Goal: Information Seeking & Learning: Find specific page/section

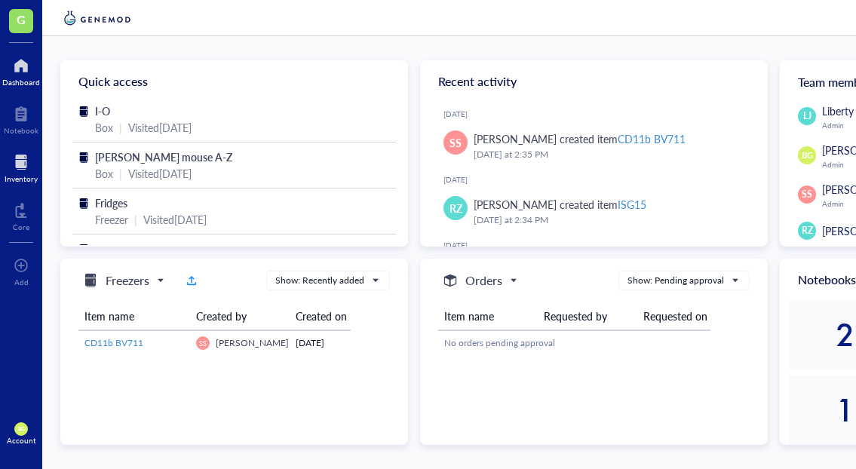
click at [21, 163] on div at bounding box center [21, 162] width 33 height 24
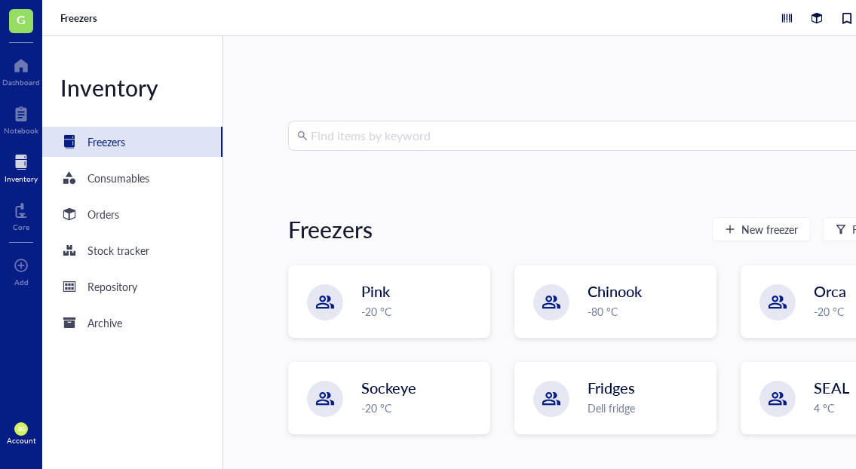
click at [401, 130] on input "search" at bounding box center [622, 135] width 623 height 29
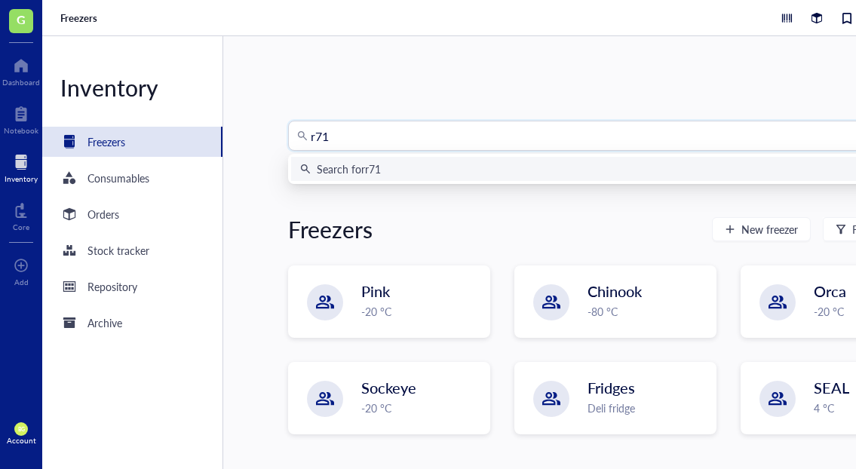
type input "r718"
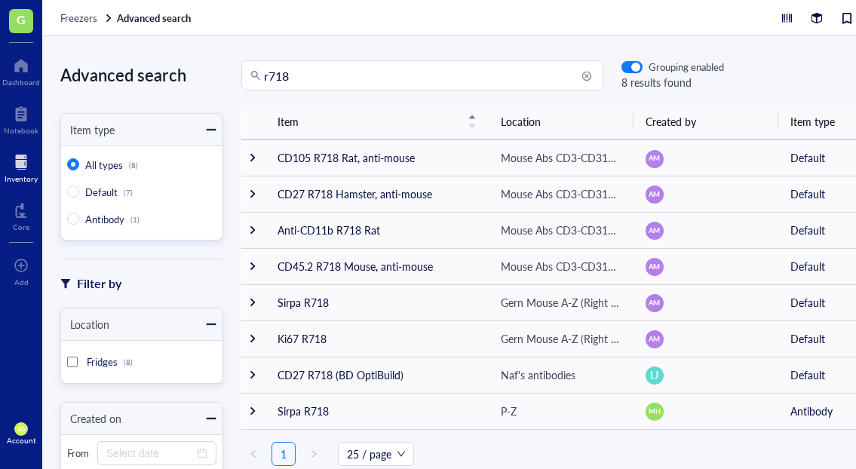
click at [445, 69] on input "r718" at bounding box center [429, 75] width 330 height 29
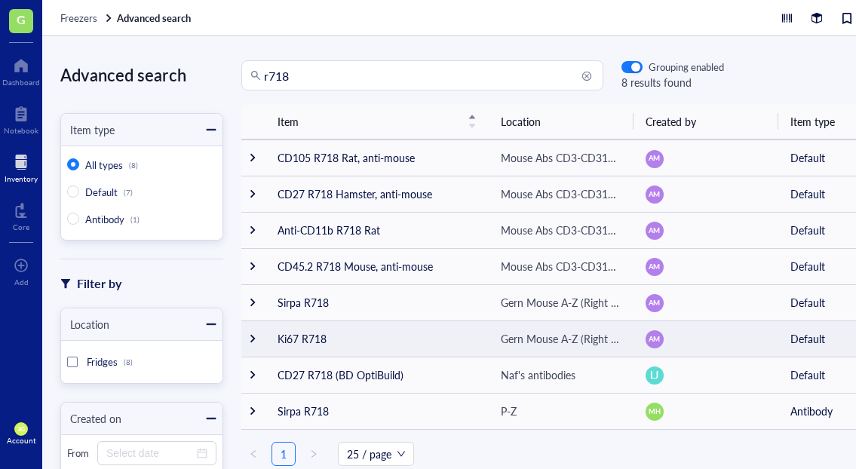
click at [315, 340] on td "Ki67 R718" at bounding box center [377, 339] width 223 height 36
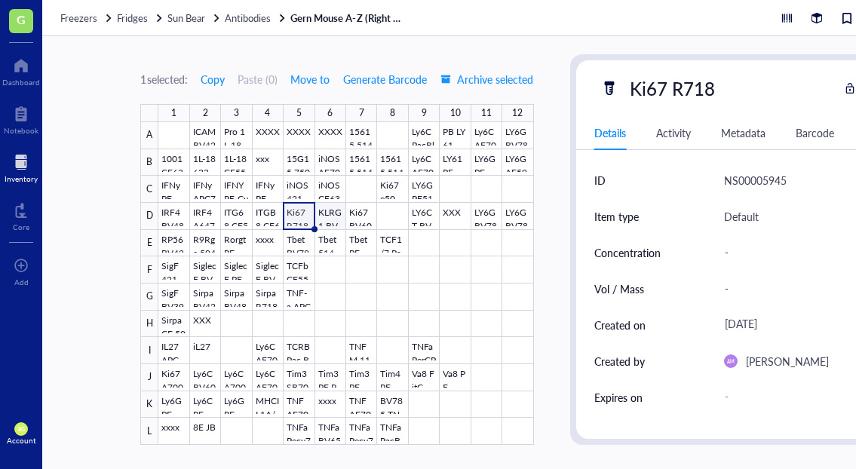
click at [333, 208] on div at bounding box center [345, 283] width 375 height 323
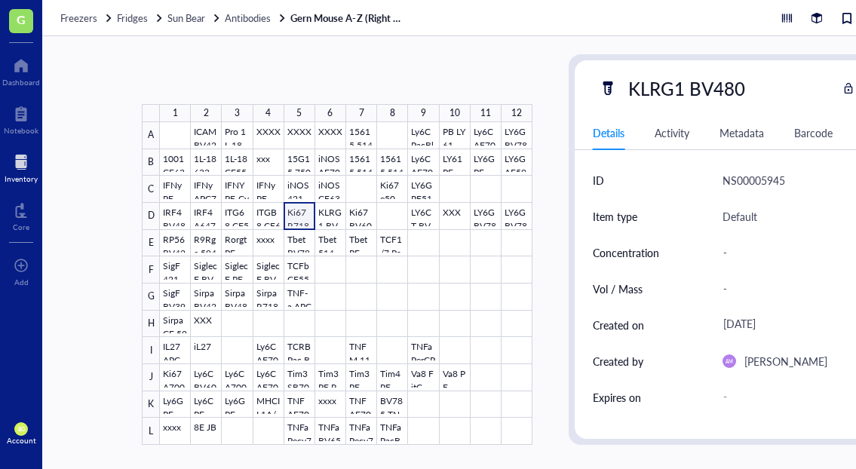
click at [296, 209] on div at bounding box center [346, 283] width 373 height 323
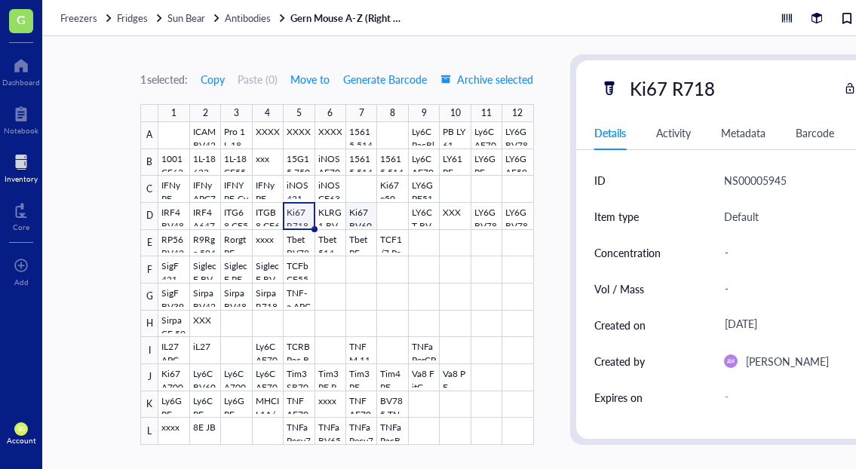
click at [359, 214] on div at bounding box center [345, 283] width 375 height 323
click at [245, 19] on span "Antibodies" at bounding box center [248, 18] width 46 height 14
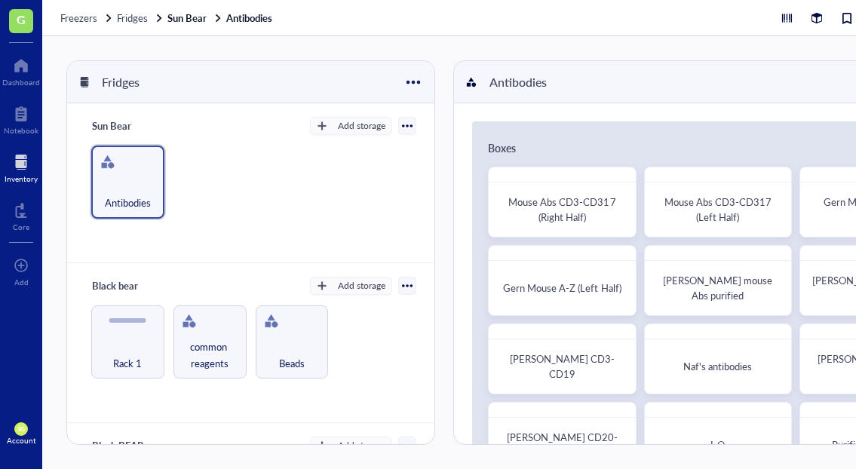
click at [24, 160] on div at bounding box center [21, 162] width 33 height 24
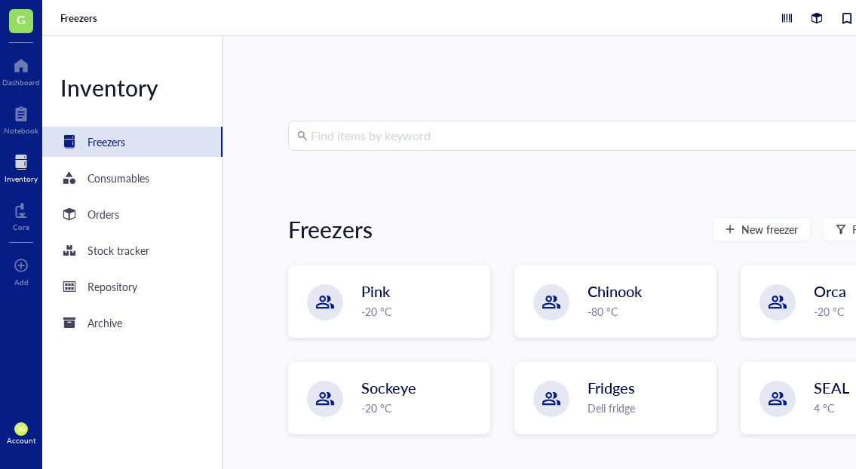
click at [348, 127] on input "search" at bounding box center [622, 135] width 623 height 29
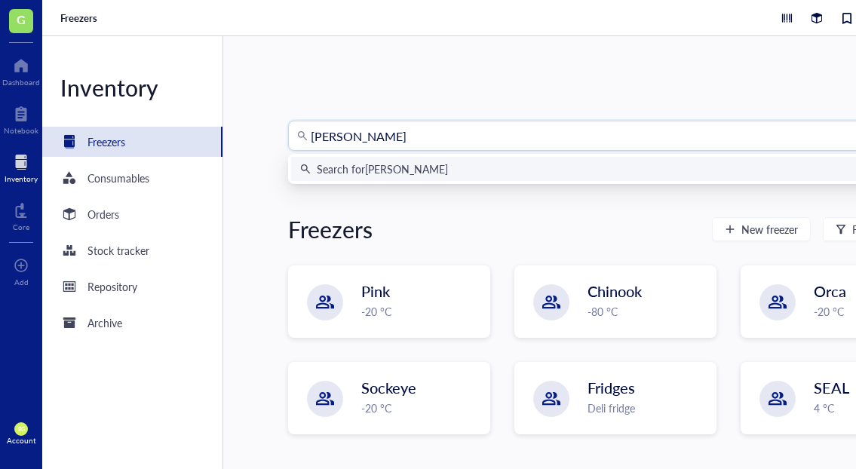
type input "siglec"
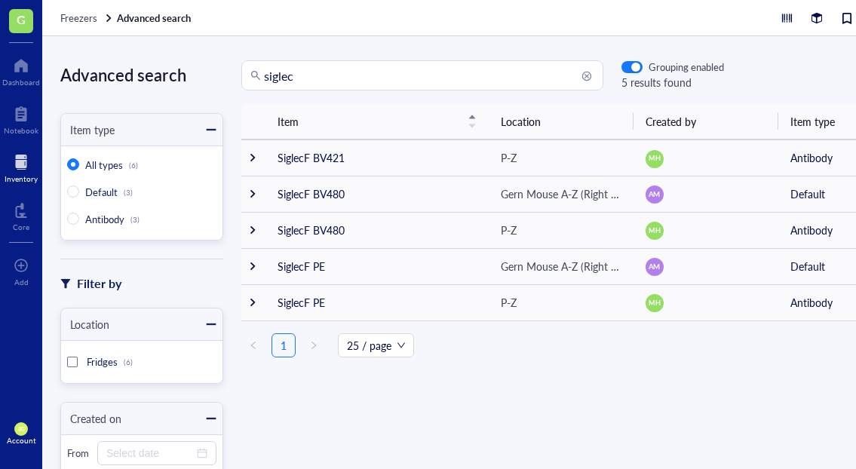
click at [312, 73] on input "siglec" at bounding box center [429, 75] width 330 height 29
drag, startPoint x: 326, startPoint y: 73, endPoint x: 259, endPoint y: 78, distance: 66.5
click at [259, 78] on div "siglec" at bounding box center [422, 75] width 362 height 30
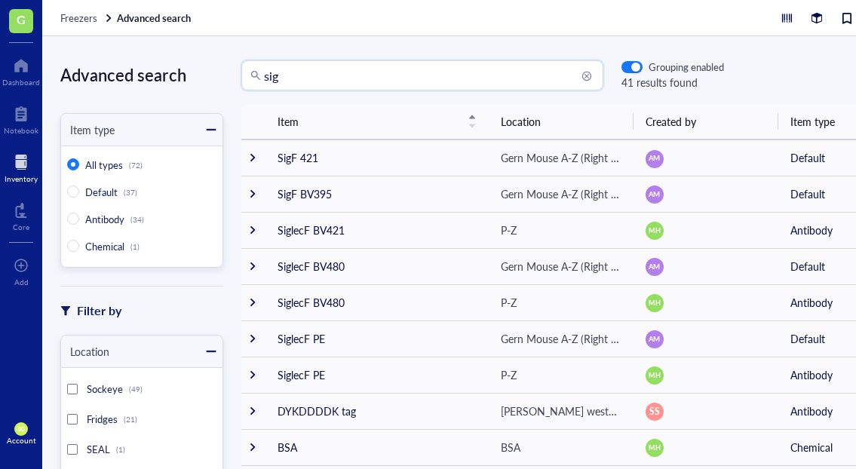
drag, startPoint x: 321, startPoint y: 84, endPoint x: 238, endPoint y: 83, distance: 83.7
click at [238, 83] on div "sig sig Grouping enabled 41 results found" at bounding box center [473, 75] width 501 height 30
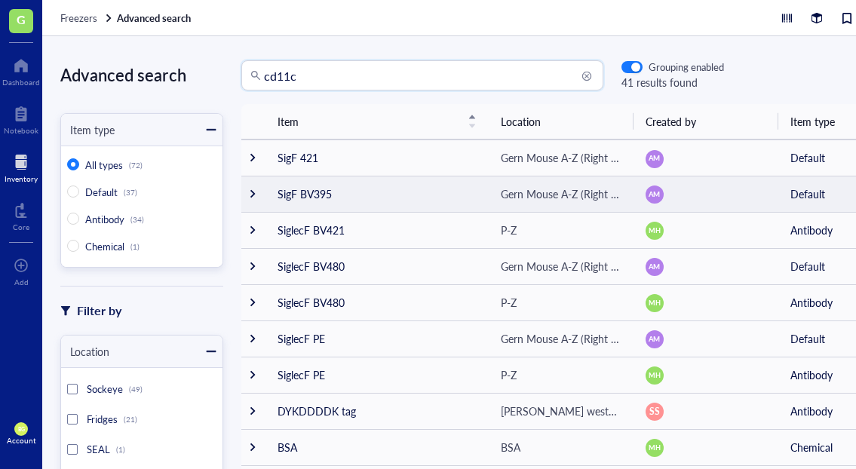
type input "cd11c"
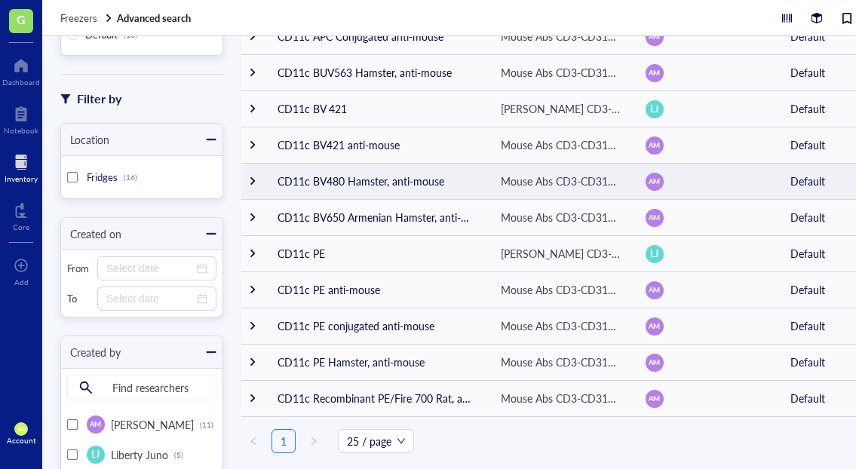
scroll to position [162, 0]
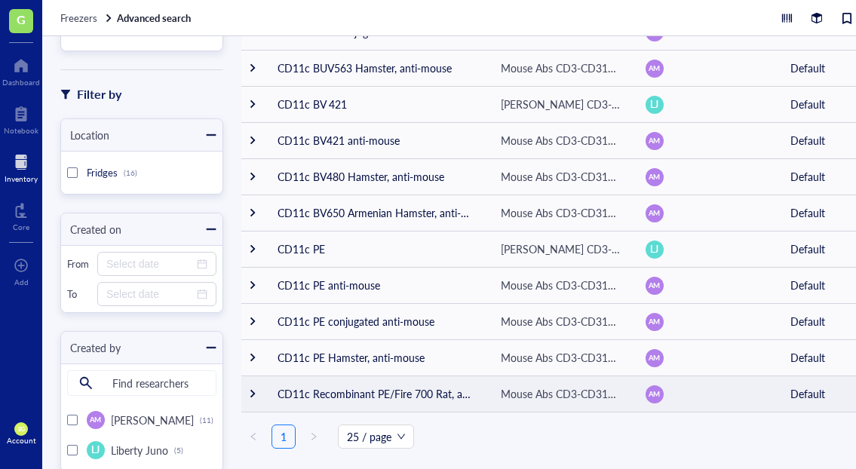
click at [477, 378] on td "CD11c Recombinant PE/Fire 700 Rat, anti-mouse" at bounding box center [377, 394] width 223 height 36
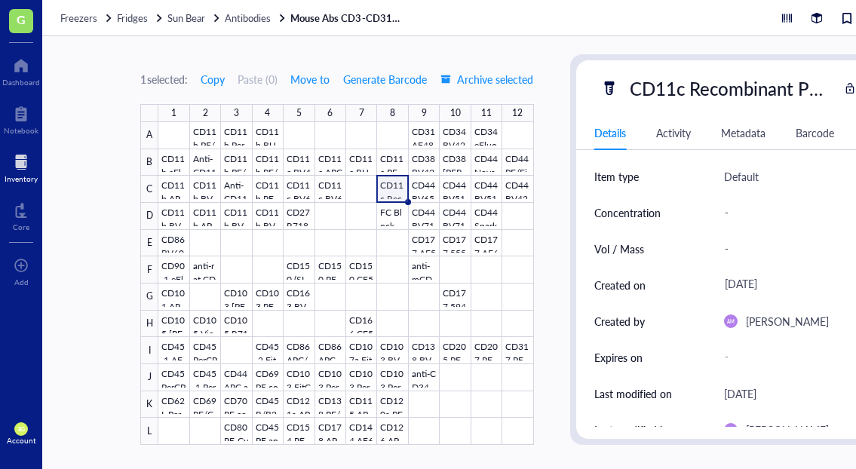
scroll to position [26, 0]
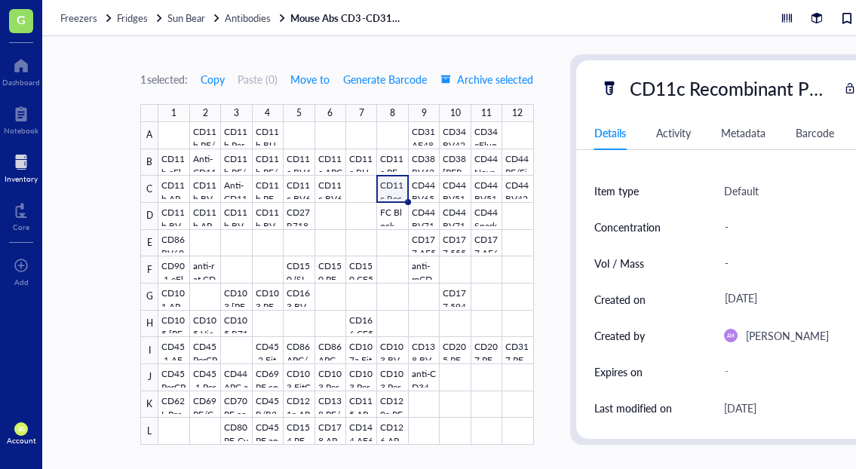
click at [17, 168] on div at bounding box center [21, 162] width 33 height 24
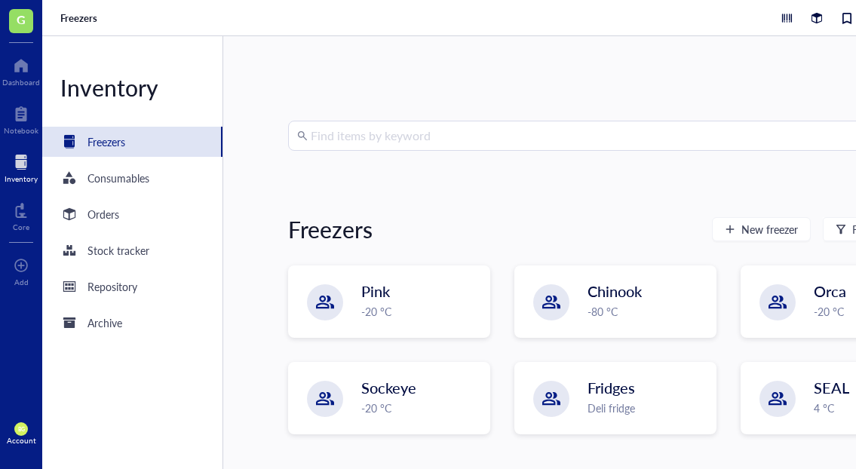
click at [325, 136] on input "search" at bounding box center [622, 135] width 623 height 29
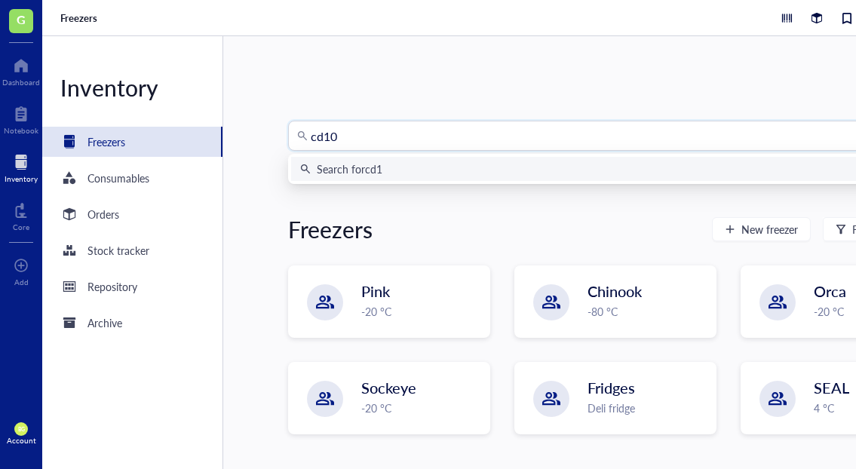
type input "cd103"
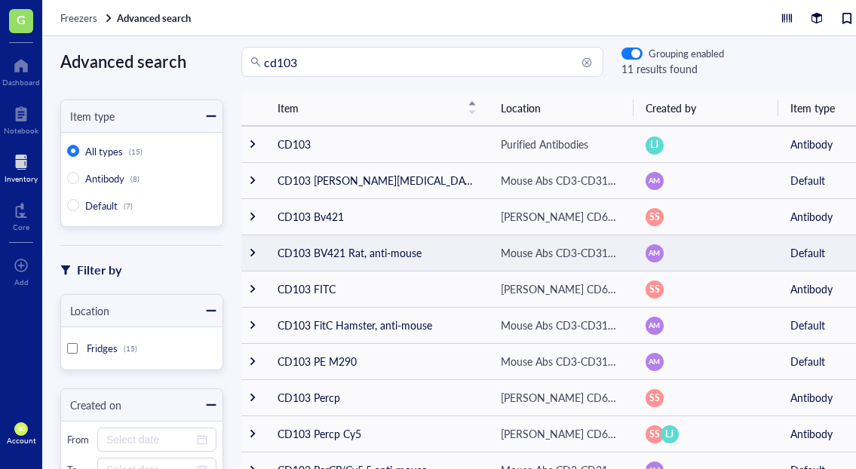
scroll to position [17, 0]
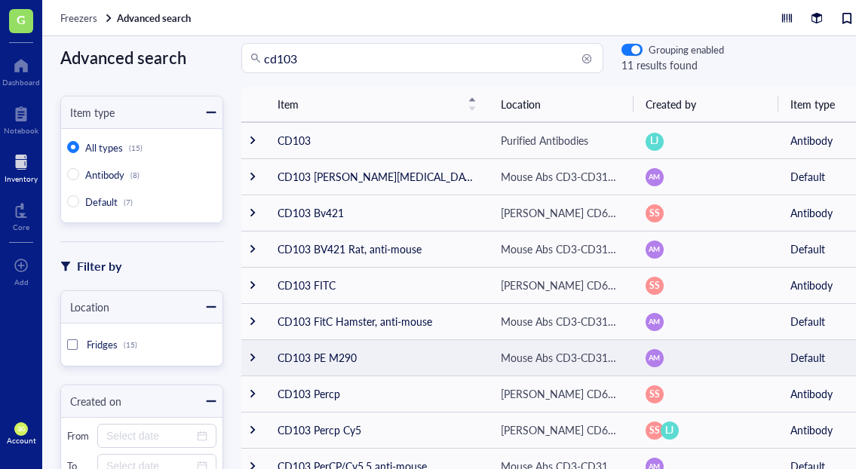
click at [449, 355] on td "CD103 PE M290" at bounding box center [377, 357] width 223 height 36
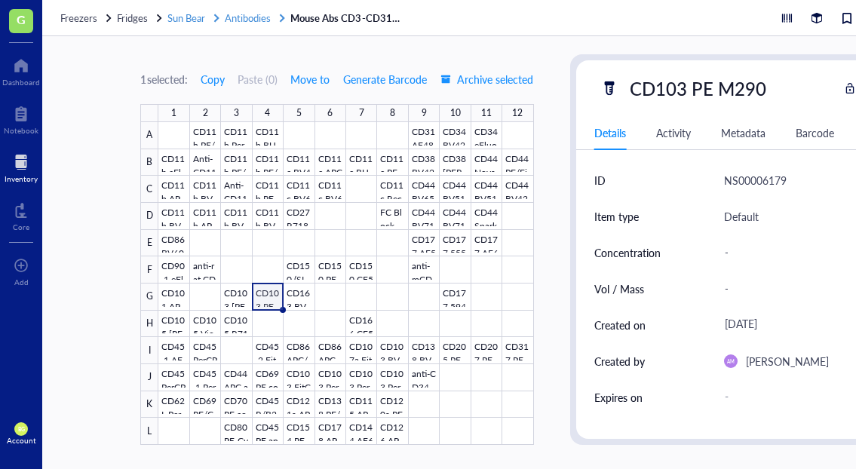
click at [247, 17] on span "Antibodies" at bounding box center [248, 18] width 46 height 14
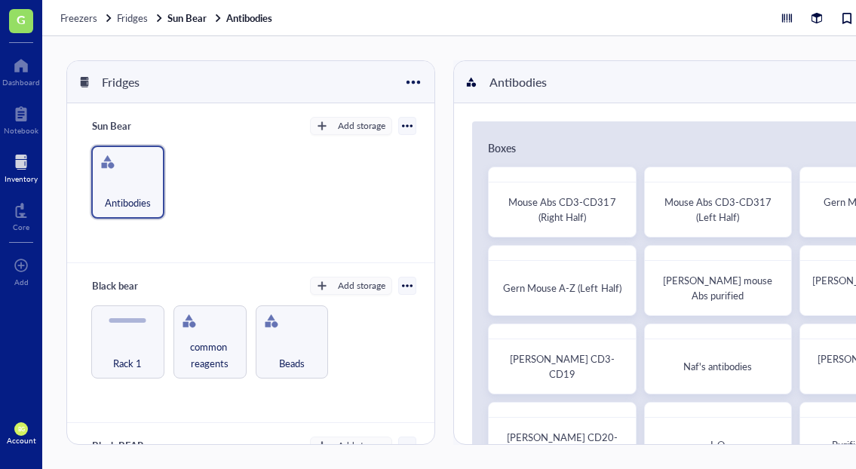
click at [28, 174] on div "Inventory" at bounding box center [21, 178] width 33 height 9
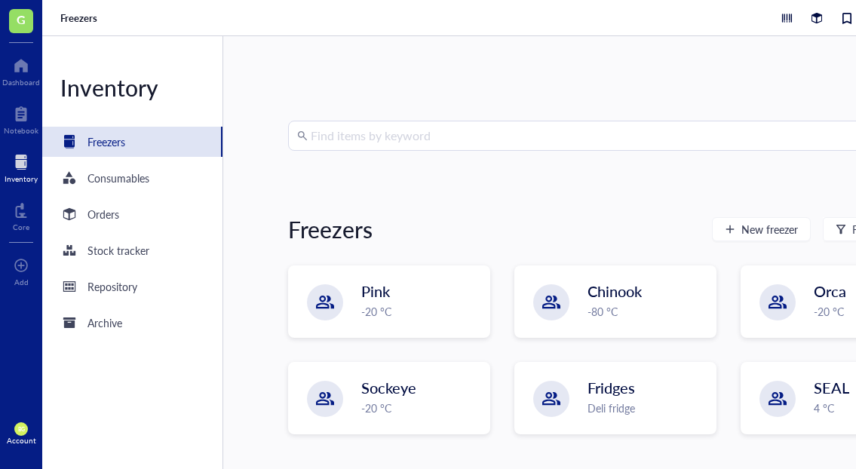
click at [344, 140] on input "search" at bounding box center [622, 135] width 623 height 29
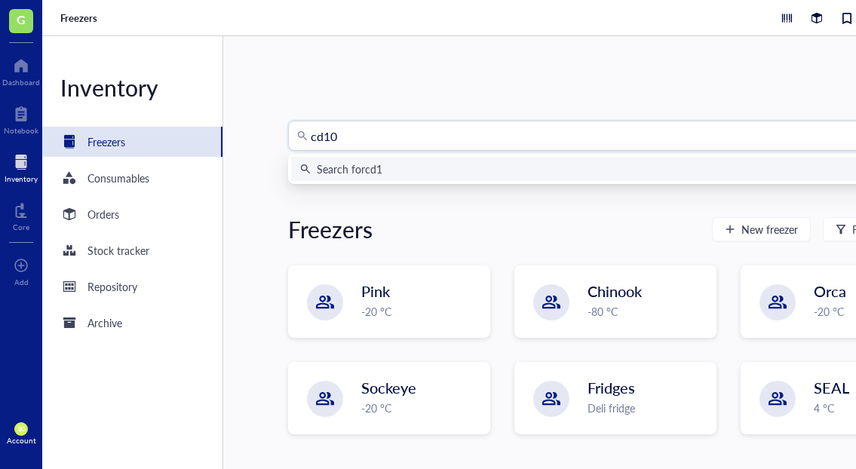
type input "cd103"
